Goal: Information Seeking & Learning: Check status

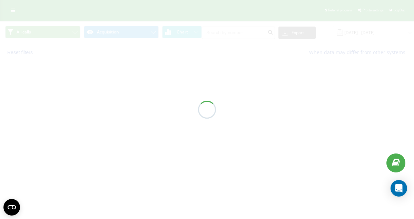
click at [352, 34] on div at bounding box center [207, 109] width 414 height 219
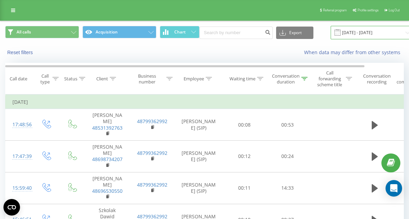
click at [357, 33] on input "[DATE] - [DATE]" at bounding box center [373, 32] width 84 height 13
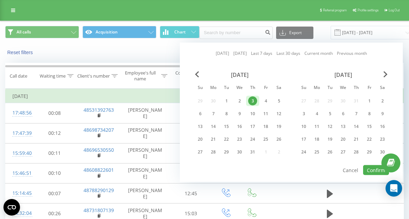
click at [222, 52] on link "[DATE]" at bounding box center [222, 53] width 13 height 7
click at [377, 167] on button "Confirm" at bounding box center [376, 170] width 26 height 10
type input "[DATE] - [DATE]"
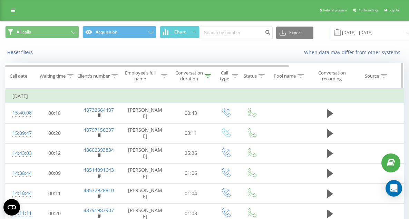
click at [197, 76] on div "Conversation duration" at bounding box center [189, 76] width 28 height 12
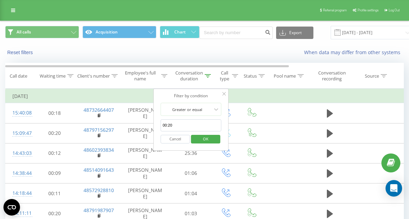
click at [208, 139] on span "OK" at bounding box center [205, 139] width 19 height 11
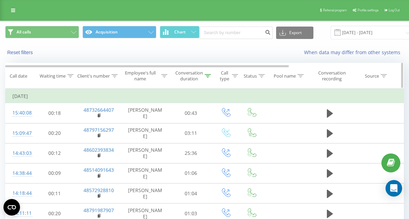
click at [207, 73] on div "Conversation duration" at bounding box center [193, 76] width 36 height 12
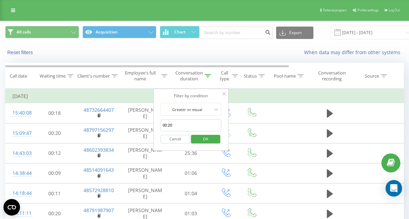
click at [194, 125] on input "00:20" at bounding box center [191, 125] width 61 height 12
click at [211, 138] on span "OK" at bounding box center [205, 139] width 19 height 11
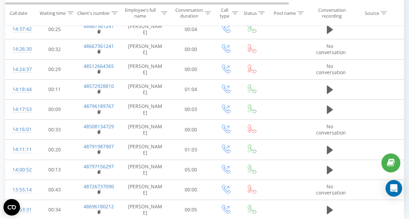
scroll to position [412, 0]
